Goal: Task Accomplishment & Management: Manage account settings

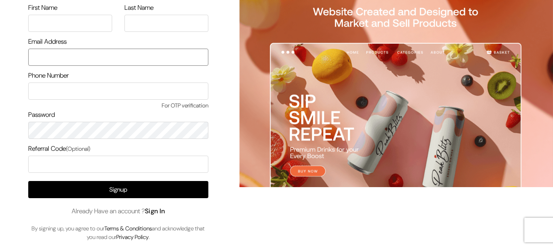
type input "demo@outdocart.in"
click at [163, 211] on link "Sign In" at bounding box center [155, 211] width 20 height 9
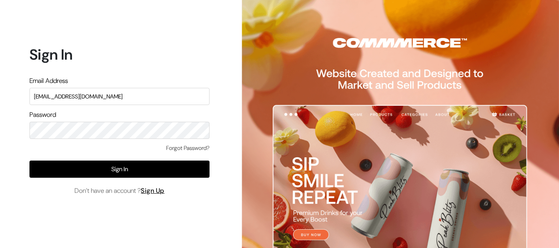
type input "surajp@outdoinc.com"
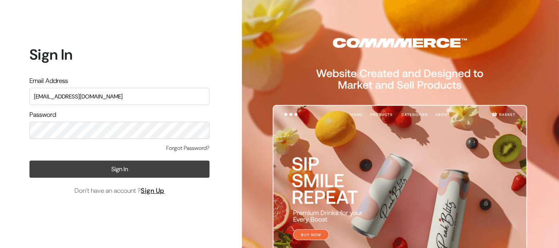
click at [173, 170] on button "Sign In" at bounding box center [119, 169] width 180 height 17
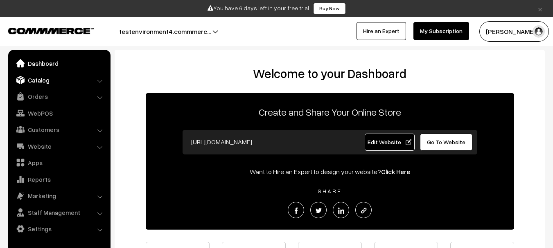
click at [52, 81] on link "Catalog" at bounding box center [58, 80] width 97 height 15
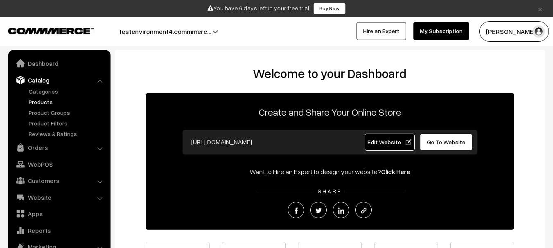
click at [36, 100] on link "Products" at bounding box center [67, 102] width 81 height 9
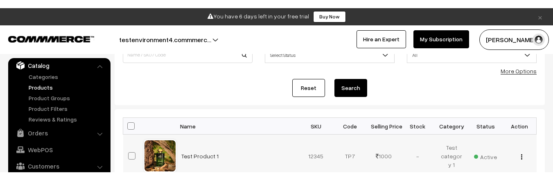
scroll to position [82, 0]
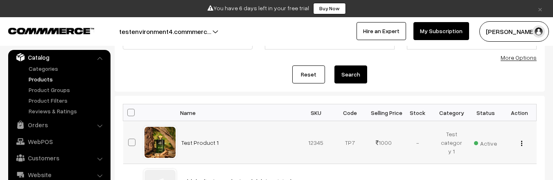
click at [522, 144] on div "View Edit Delete" at bounding box center [519, 142] width 24 height 9
click at [522, 144] on img "button" at bounding box center [521, 143] width 1 height 5
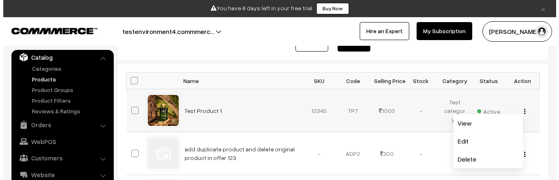
scroll to position [120, 0]
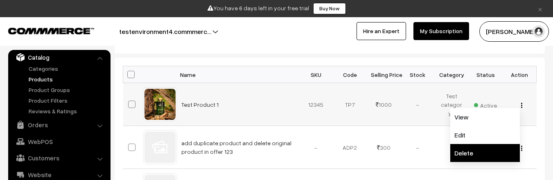
click at [477, 148] on link "Delete" at bounding box center [485, 153] width 70 height 18
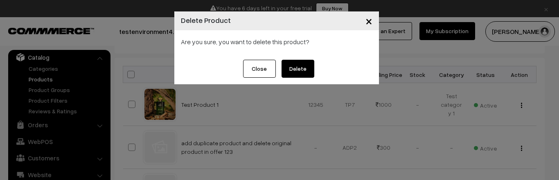
click at [304, 70] on button "Delete" at bounding box center [297, 69] width 33 height 18
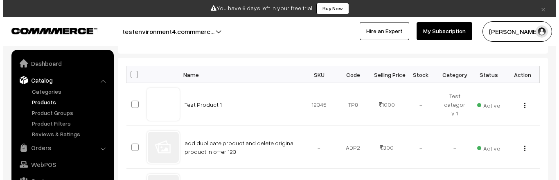
scroll to position [23, 0]
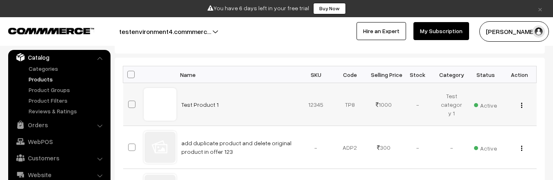
click at [521, 104] on img "button" at bounding box center [521, 105] width 1 height 5
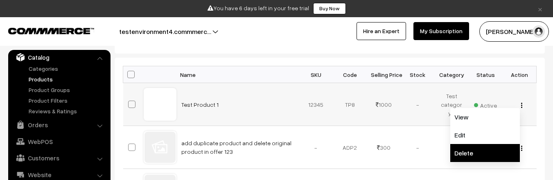
click at [465, 152] on link "Delete" at bounding box center [485, 153] width 70 height 18
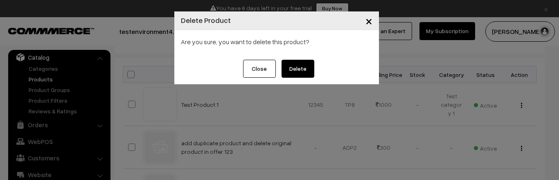
click at [299, 71] on button "Delete" at bounding box center [297, 69] width 33 height 18
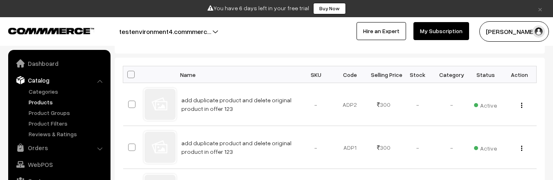
scroll to position [23, 0]
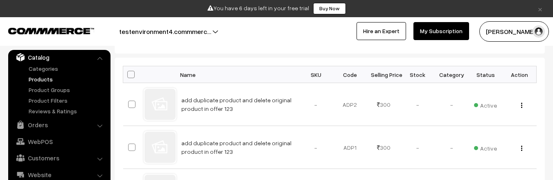
click at [541, 9] on link "×" at bounding box center [539, 9] width 11 height 10
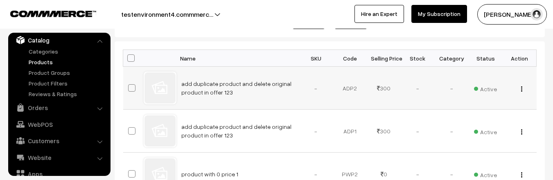
scroll to position [117, 0]
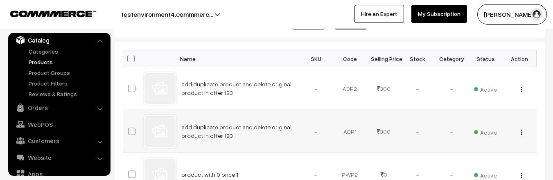
click at [259, 133] on td "add duplicate product and delete original product in offer 123" at bounding box center [237, 131] width 123 height 43
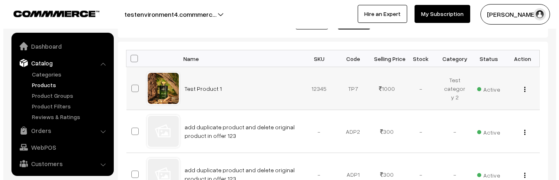
scroll to position [23, 0]
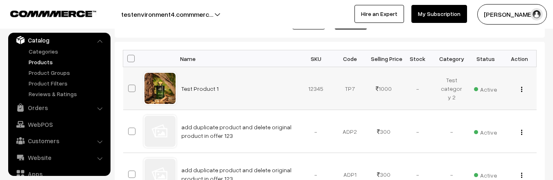
click at [314, 91] on td "12345" at bounding box center [316, 88] width 34 height 43
copy td "12345"
click at [521, 90] on img "button" at bounding box center [521, 89] width 1 height 5
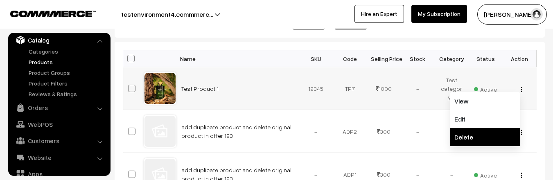
click at [484, 128] on link "Delete" at bounding box center [485, 137] width 70 height 18
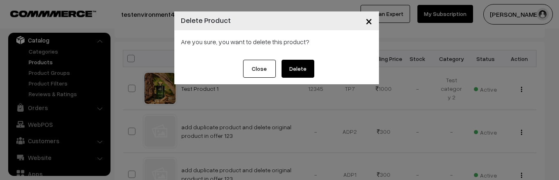
click at [309, 66] on button "Delete" at bounding box center [297, 69] width 33 height 18
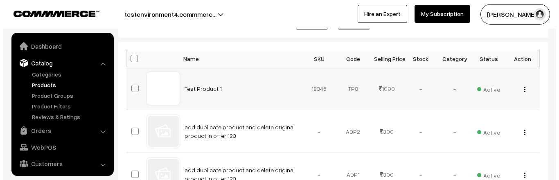
scroll to position [23, 0]
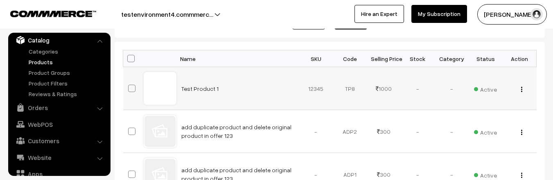
click at [520, 90] on div "View Edit Delete" at bounding box center [519, 88] width 24 height 9
click at [521, 90] on img "button" at bounding box center [521, 89] width 1 height 5
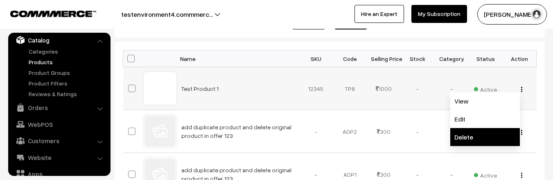
click at [482, 131] on link "Delete" at bounding box center [485, 137] width 70 height 18
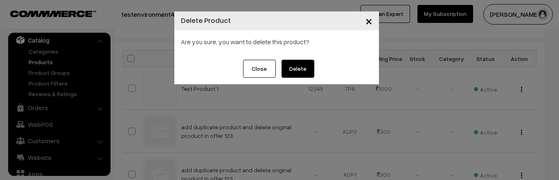
click at [301, 69] on button "Delete" at bounding box center [297, 69] width 33 height 18
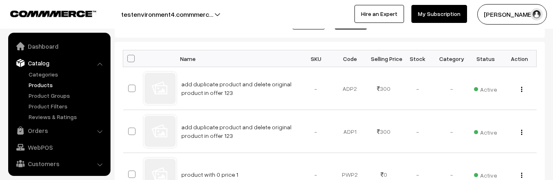
scroll to position [23, 0]
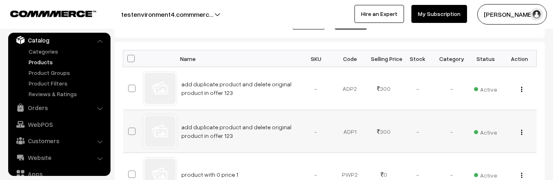
click at [363, 121] on td "ADP1" at bounding box center [350, 131] width 34 height 43
click at [362, 121] on td "ADP1" at bounding box center [350, 131] width 34 height 43
click at [361, 121] on td "ADP1" at bounding box center [350, 131] width 34 height 43
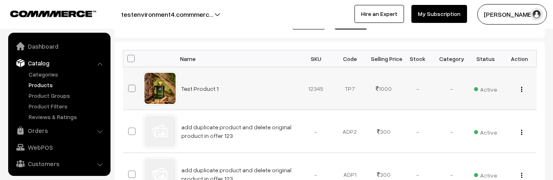
scroll to position [23, 0]
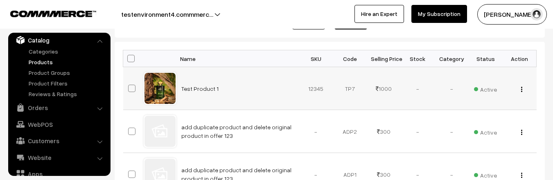
click at [521, 90] on img "button" at bounding box center [521, 89] width 1 height 5
click at [265, 93] on td "Test Product 1" at bounding box center [237, 88] width 123 height 43
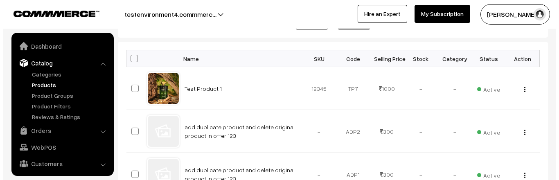
scroll to position [23, 0]
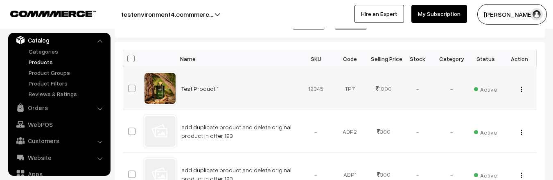
click at [521, 90] on img "button" at bounding box center [521, 89] width 1 height 5
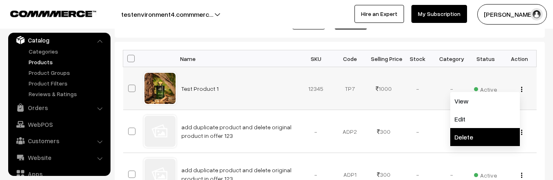
click at [484, 132] on link "Delete" at bounding box center [485, 137] width 70 height 18
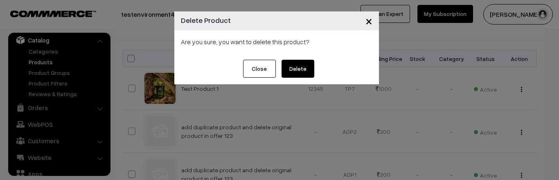
click at [369, 22] on span "×" at bounding box center [368, 20] width 7 height 15
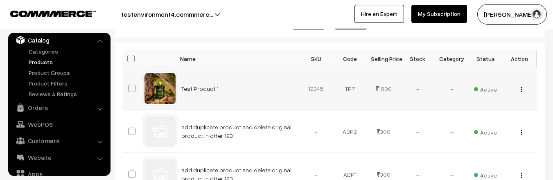
click at [522, 89] on button "button" at bounding box center [521, 89] width 2 height 7
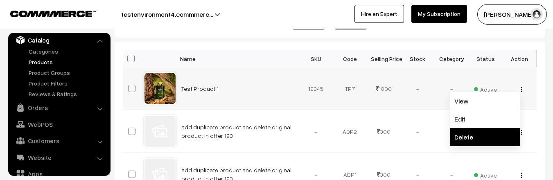
click at [484, 132] on link "Delete" at bounding box center [485, 137] width 70 height 18
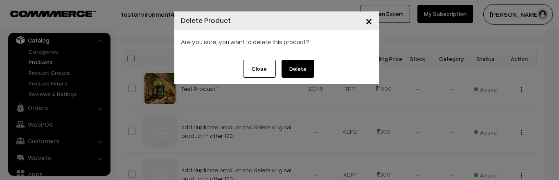
click at [293, 71] on button "Delete" at bounding box center [297, 69] width 33 height 18
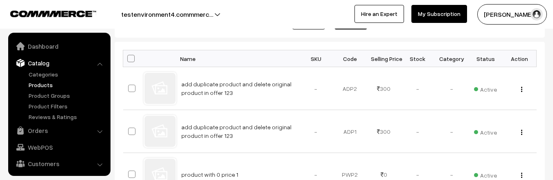
scroll to position [23, 0]
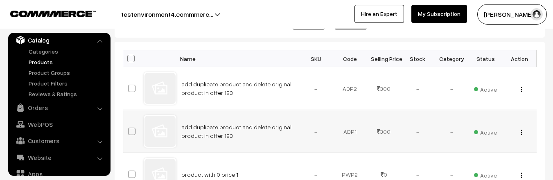
click at [285, 148] on td "add duplicate product and delete original product in offer 123" at bounding box center [237, 131] width 123 height 43
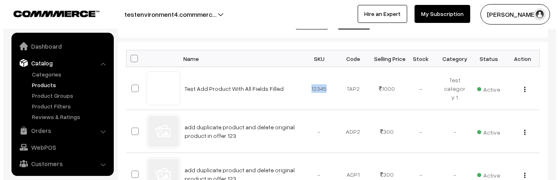
scroll to position [23, 0]
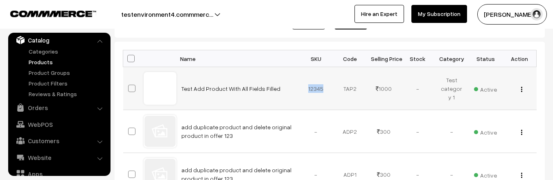
click at [522, 89] on button "button" at bounding box center [521, 89] width 2 height 7
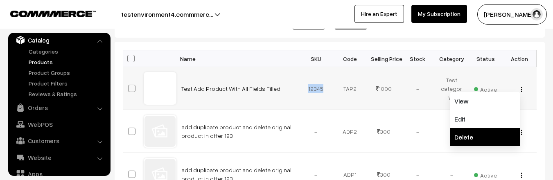
click at [480, 137] on link "Delete" at bounding box center [485, 137] width 70 height 18
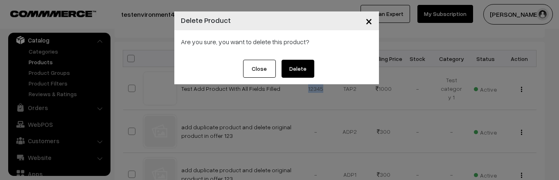
click at [300, 76] on button "Delete" at bounding box center [297, 69] width 33 height 18
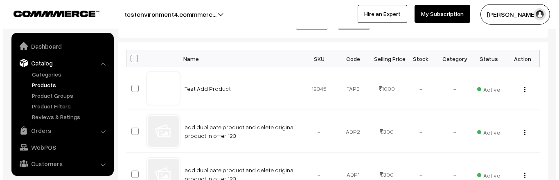
scroll to position [23, 0]
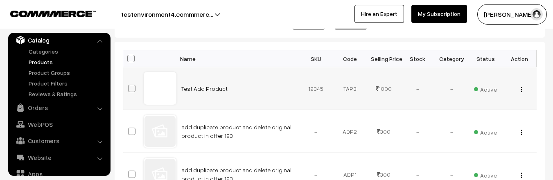
click at [521, 89] on img "button" at bounding box center [521, 89] width 1 height 5
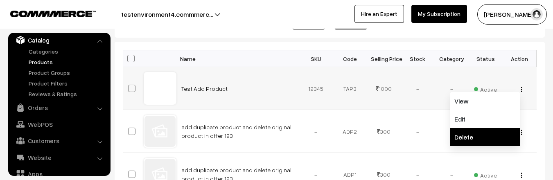
click at [466, 130] on link "Delete" at bounding box center [485, 137] width 70 height 18
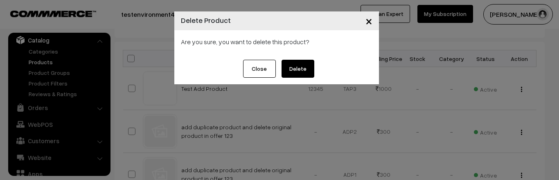
click at [308, 63] on button "Delete" at bounding box center [297, 69] width 33 height 18
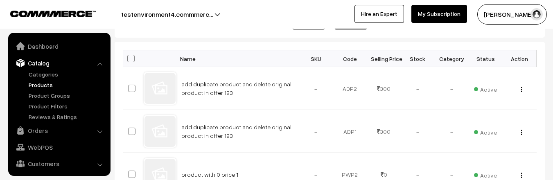
scroll to position [23, 0]
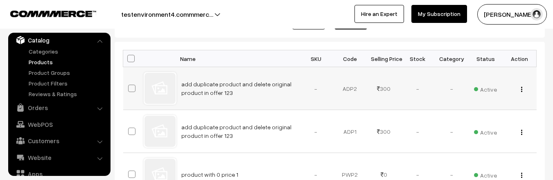
click at [330, 91] on td "-" at bounding box center [316, 88] width 34 height 43
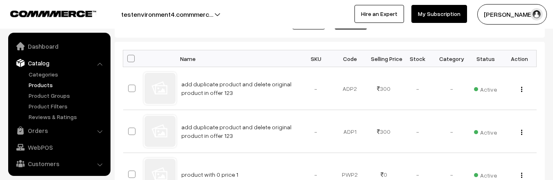
scroll to position [23, 0]
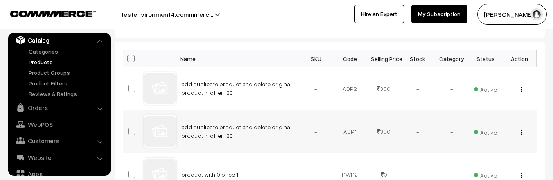
click at [302, 117] on td "-" at bounding box center [316, 131] width 34 height 43
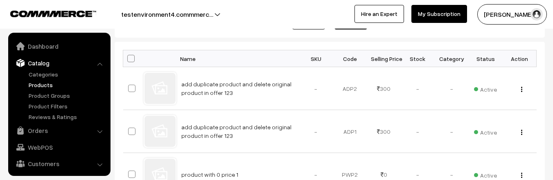
scroll to position [23, 0]
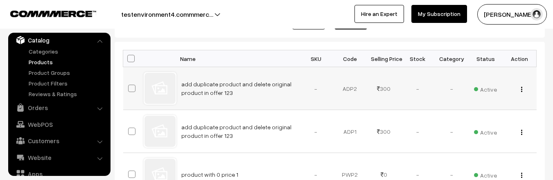
click at [282, 78] on td "add duplicate product and delete original product in offer 123" at bounding box center [237, 88] width 123 height 43
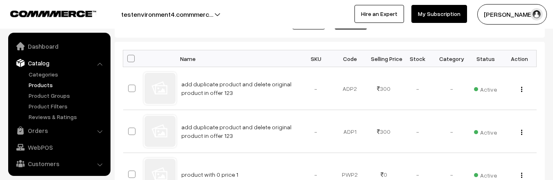
scroll to position [23, 0]
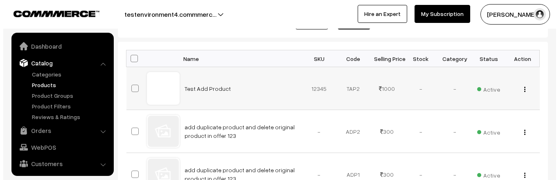
scroll to position [23, 0]
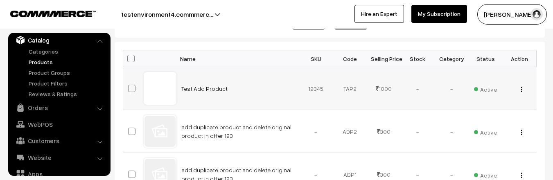
click at [523, 89] on div "View Edit Delete" at bounding box center [519, 88] width 24 height 9
click at [522, 89] on img "button" at bounding box center [521, 89] width 1 height 5
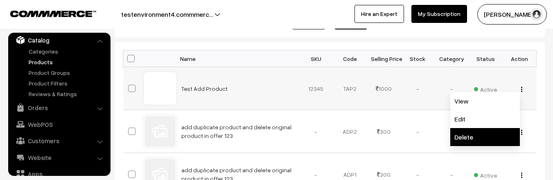
click at [479, 133] on link "Delete" at bounding box center [485, 137] width 70 height 18
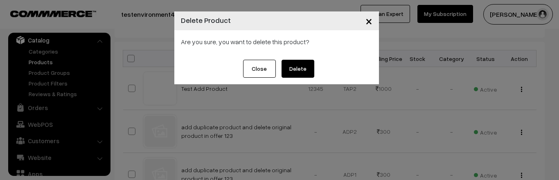
click at [313, 70] on button "Delete" at bounding box center [297, 69] width 33 height 18
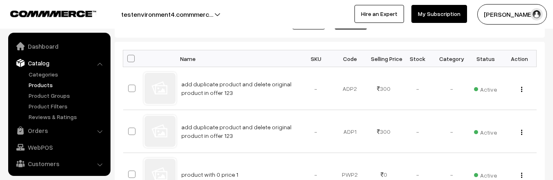
scroll to position [23, 0]
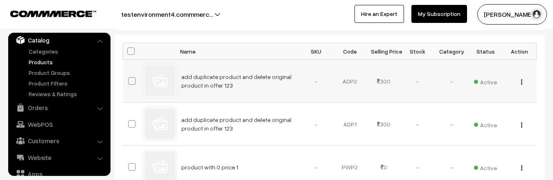
scroll to position [127, 0]
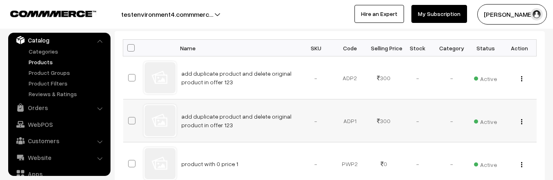
click at [135, 121] on span at bounding box center [131, 120] width 7 height 7
click at [129, 118] on input "checkbox" at bounding box center [126, 115] width 5 height 5
checkbox input "true"
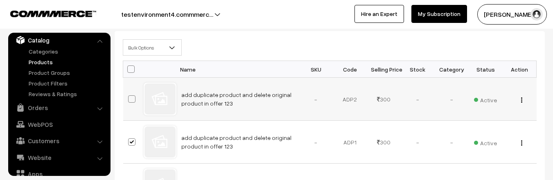
click at [132, 99] on span at bounding box center [131, 98] width 7 height 7
click at [129, 97] on input "checkbox" at bounding box center [126, 93] width 5 height 5
checkbox input "true"
click at [172, 45] on b at bounding box center [172, 47] width 8 height 8
click at [277, 114] on td "add duplicate product and delete original product in offer 123" at bounding box center [237, 99] width 123 height 43
